Goal: Understand process/instructions: Learn how to perform a task or action

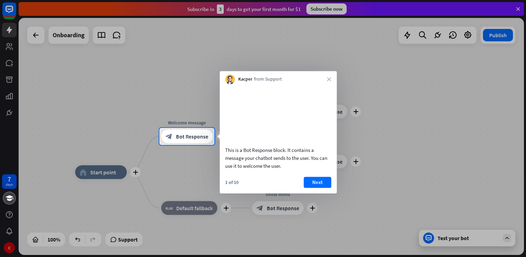
drag, startPoint x: 0, startPoint y: 0, endPoint x: 262, endPoint y: 159, distance: 306.3
click at [262, 159] on div "This is a Bot Response block. It contains a message your chatbot sends to the u…" at bounding box center [278, 158] width 106 height 24
click at [315, 185] on button "Next" at bounding box center [317, 181] width 28 height 11
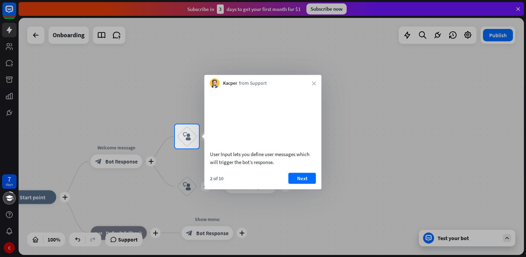
drag, startPoint x: 402, startPoint y: 79, endPoint x: 526, endPoint y: 126, distance: 132.1
click at [525, 126] on html "7 days C close Product Help First steps Get started with ChatBot Help Center Fo…" at bounding box center [263, 128] width 526 height 257
click at [447, 236] on div at bounding box center [263, 202] width 526 height 108
click at [447, 237] on div at bounding box center [263, 202] width 526 height 108
click at [432, 237] on div at bounding box center [263, 202] width 526 height 108
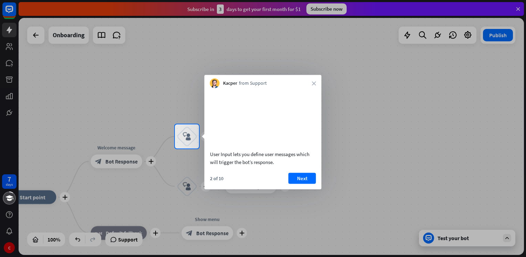
click at [225, 228] on div at bounding box center [263, 202] width 526 height 108
click at [300, 183] on button "Next" at bounding box center [302, 177] width 28 height 11
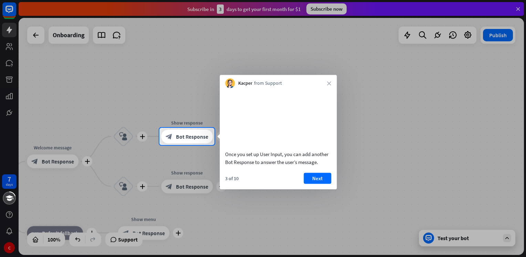
click at [261, 123] on video at bounding box center [278, 118] width 106 height 53
click at [262, 101] on video at bounding box center [278, 118] width 106 height 53
click at [293, 140] on video at bounding box center [278, 118] width 106 height 53
click at [320, 182] on button "Next" at bounding box center [317, 177] width 28 height 11
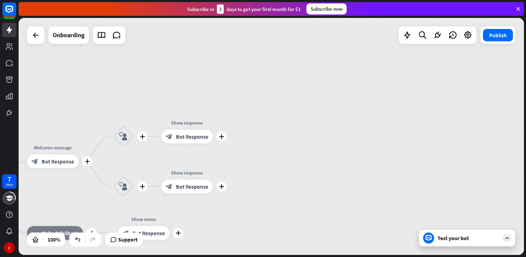
click at [320, 182] on div "7 days C close Product Help First steps Get started with ChatBot Help Center Fo…" at bounding box center [263, 128] width 526 height 257
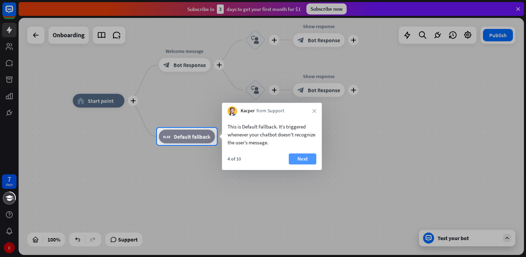
click at [297, 157] on button "Next" at bounding box center [303, 158] width 28 height 11
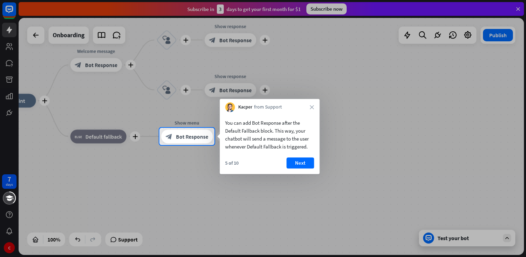
click at [126, 240] on div at bounding box center [263, 201] width 526 height 112
click at [183, 135] on span "Bot Response" at bounding box center [192, 136] width 32 height 7
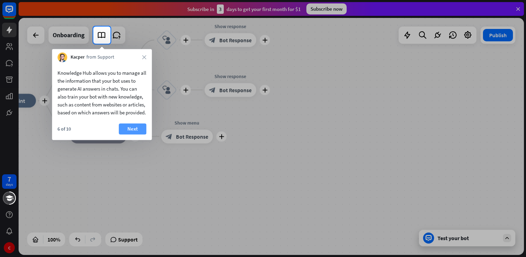
click at [133, 134] on button "Next" at bounding box center [133, 128] width 28 height 11
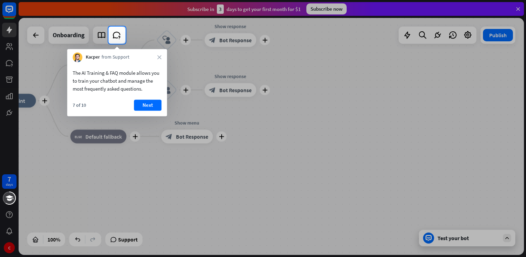
click at [430, 236] on div at bounding box center [263, 150] width 526 height 213
click at [506, 235] on div at bounding box center [263, 150] width 526 height 213
click at [458, 237] on div at bounding box center [263, 150] width 526 height 213
click at [140, 103] on button "Next" at bounding box center [148, 104] width 28 height 11
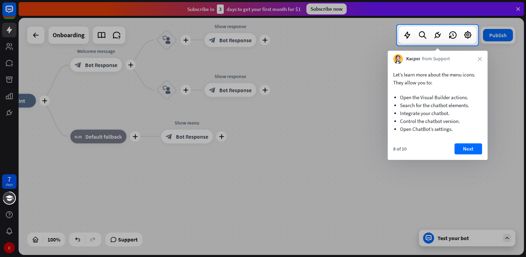
click at [140, 103] on div at bounding box center [263, 150] width 526 height 211
click at [516, 12] on div at bounding box center [263, 12] width 526 height 25
click at [516, 9] on div at bounding box center [263, 12] width 526 height 25
click at [518, 6] on div at bounding box center [263, 12] width 526 height 25
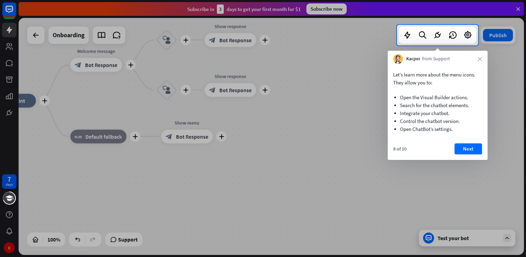
click at [518, 6] on div at bounding box center [263, 12] width 526 height 25
